Goal: Navigation & Orientation: Find specific page/section

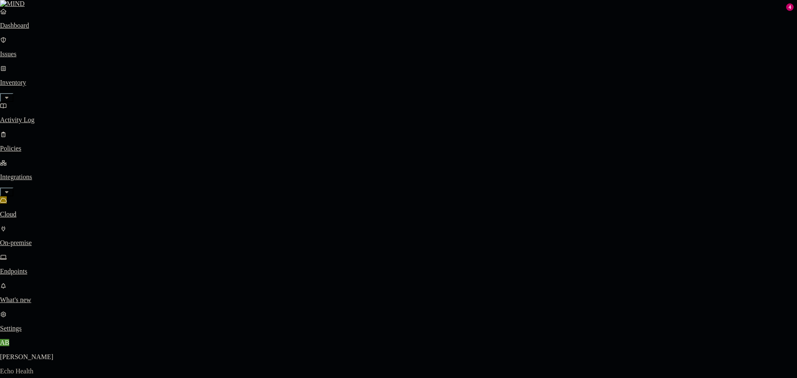
drag, startPoint x: 430, startPoint y: 69, endPoint x: 437, endPoint y: 71, distance: 7.2
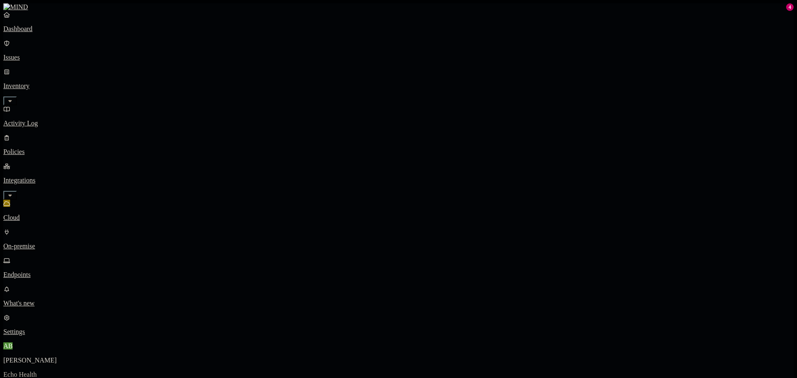
click at [62, 33] on link "Dashboard" at bounding box center [398, 22] width 791 height 22
